Goal: Information Seeking & Learning: Check status

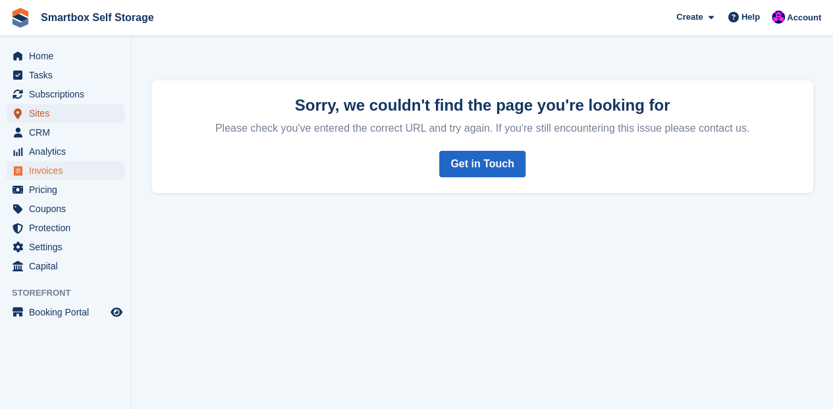
click at [42, 114] on span "Sites" at bounding box center [68, 113] width 79 height 18
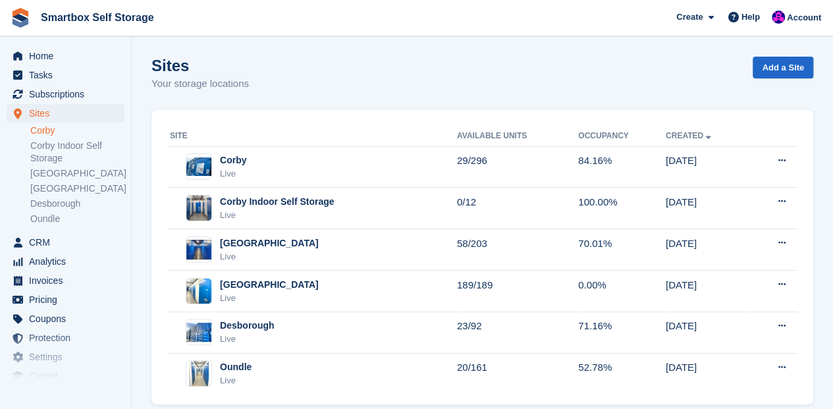
click at [43, 134] on link "Corby" at bounding box center [77, 130] width 94 height 13
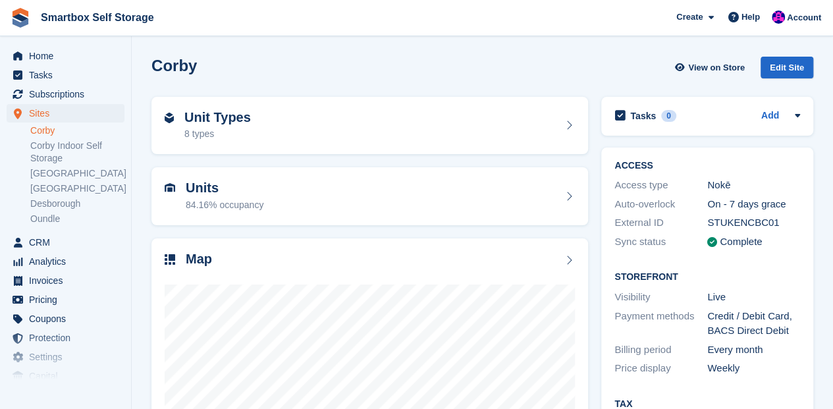
click at [196, 186] on h2 "Units" at bounding box center [225, 187] width 78 height 15
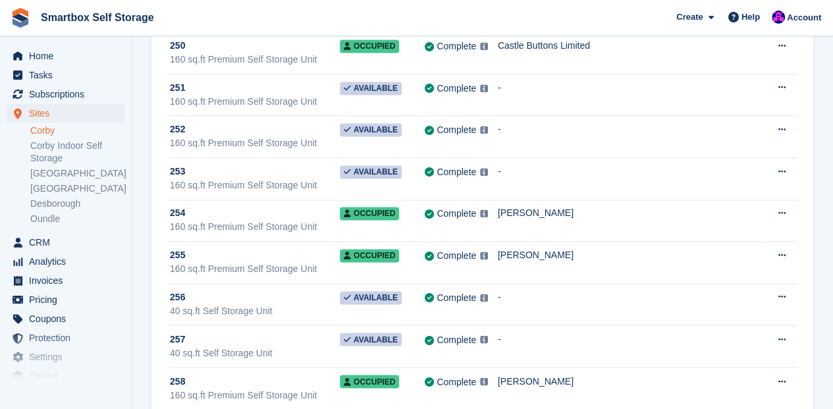
scroll to position [8430, 0]
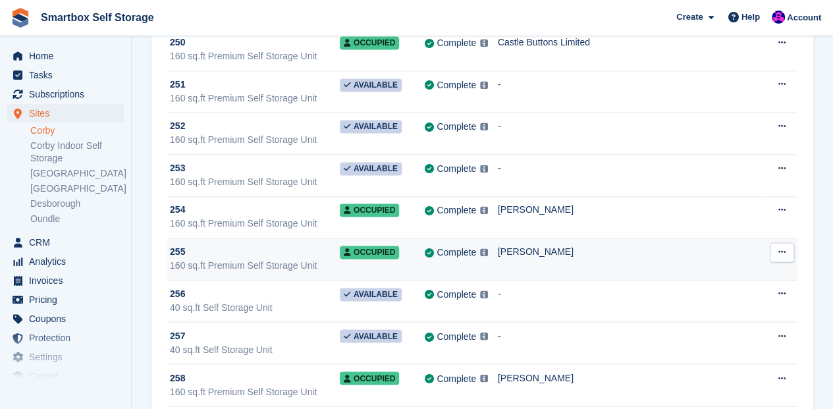
click at [202, 259] on div "160 sq.ft Premium Self Storage Unit" at bounding box center [255, 266] width 170 height 14
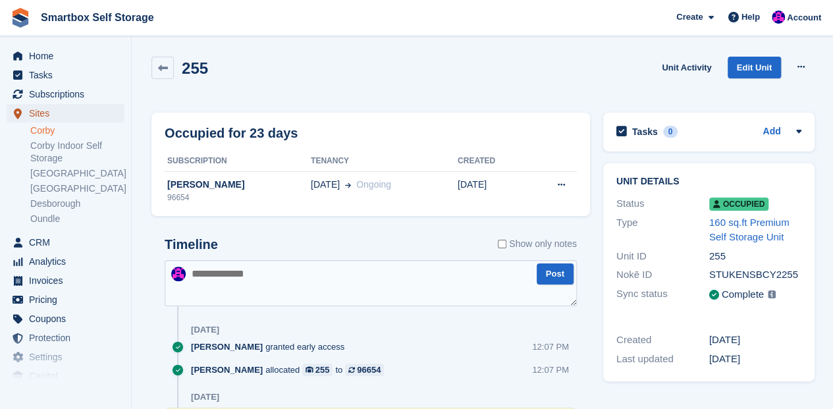
click at [37, 113] on span "Sites" at bounding box center [68, 113] width 79 height 18
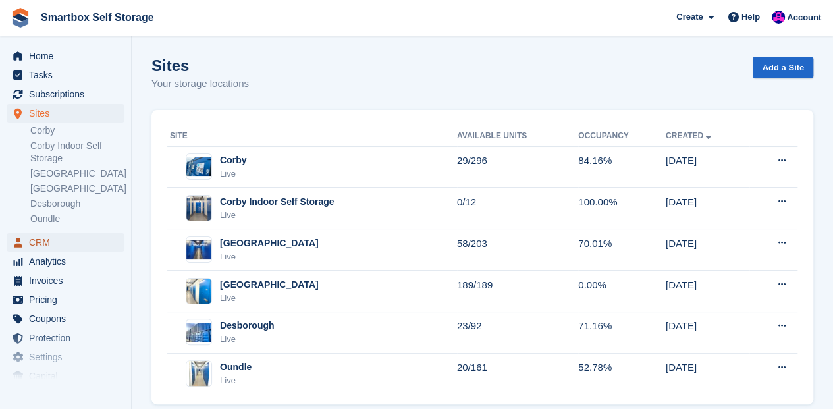
click at [36, 239] on span "CRM" at bounding box center [68, 242] width 79 height 18
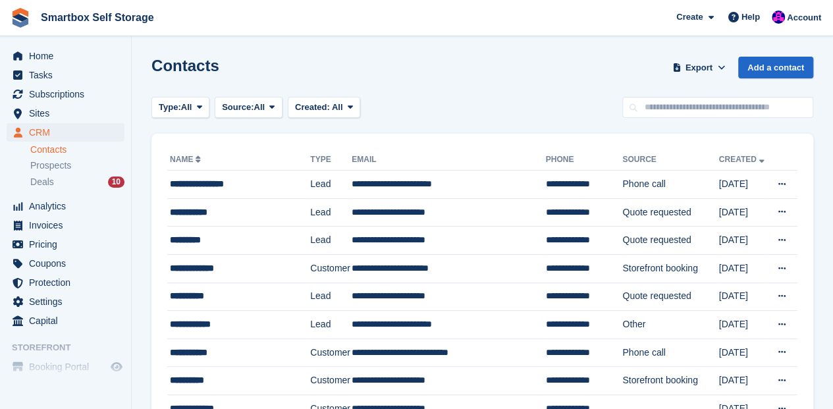
click at [47, 150] on link "Contacts" at bounding box center [77, 150] width 94 height 13
click at [703, 106] on input "text" at bounding box center [717, 108] width 191 height 22
type input "******"
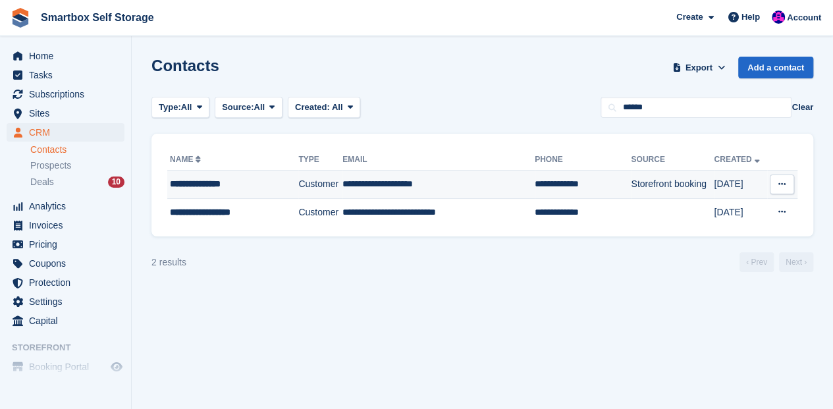
click at [375, 184] on td "**********" at bounding box center [438, 185] width 192 height 28
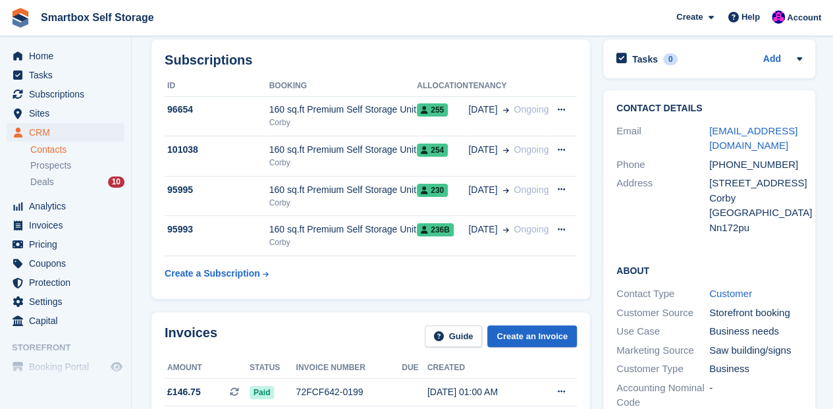
scroll to position [43, 0]
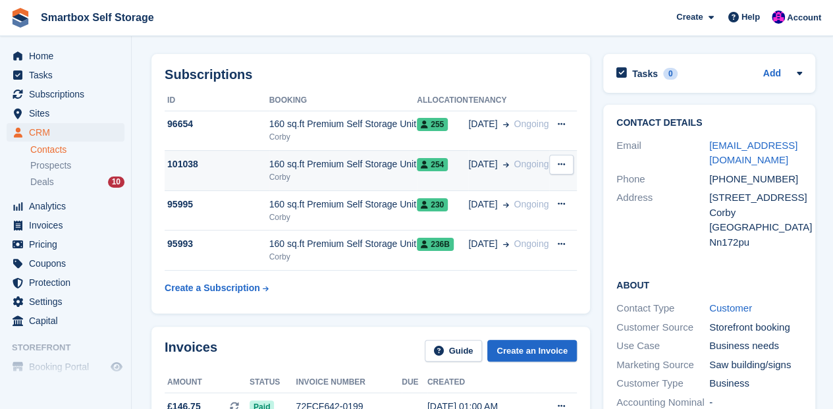
click at [370, 161] on div "160 sq.ft Premium Self Storage Unit" at bounding box center [343, 164] width 148 height 14
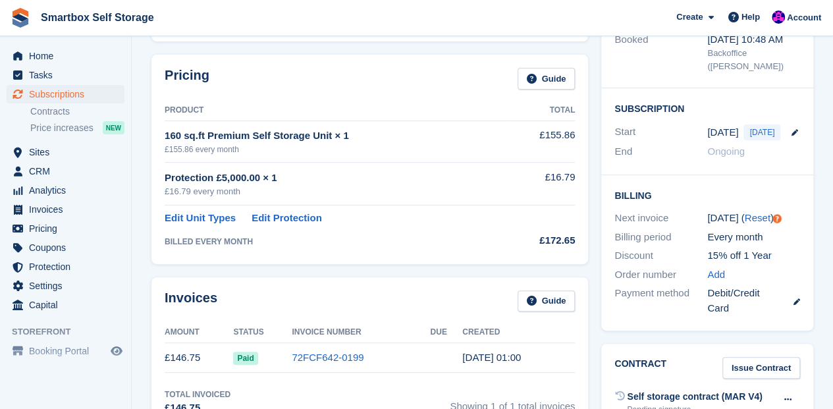
scroll to position [43, 0]
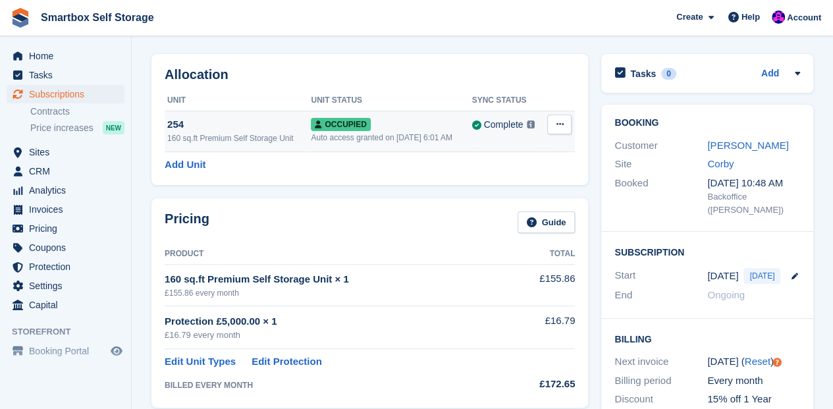
click at [169, 124] on div "254" at bounding box center [239, 124] width 144 height 15
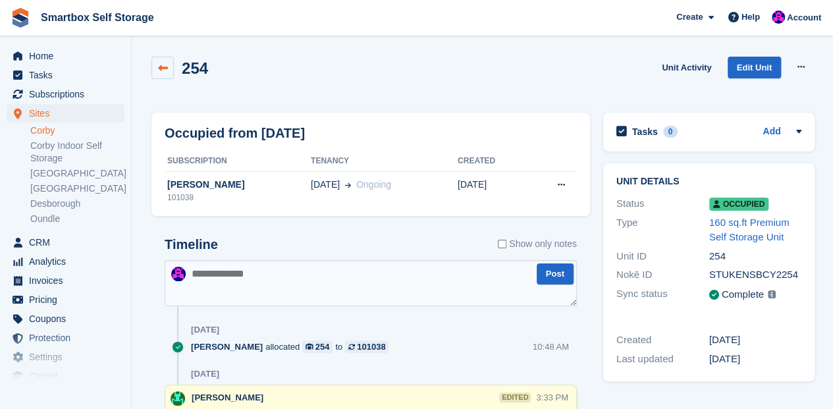
click at [161, 68] on icon at bounding box center [163, 68] width 10 height 10
